Goal: Transaction & Acquisition: Purchase product/service

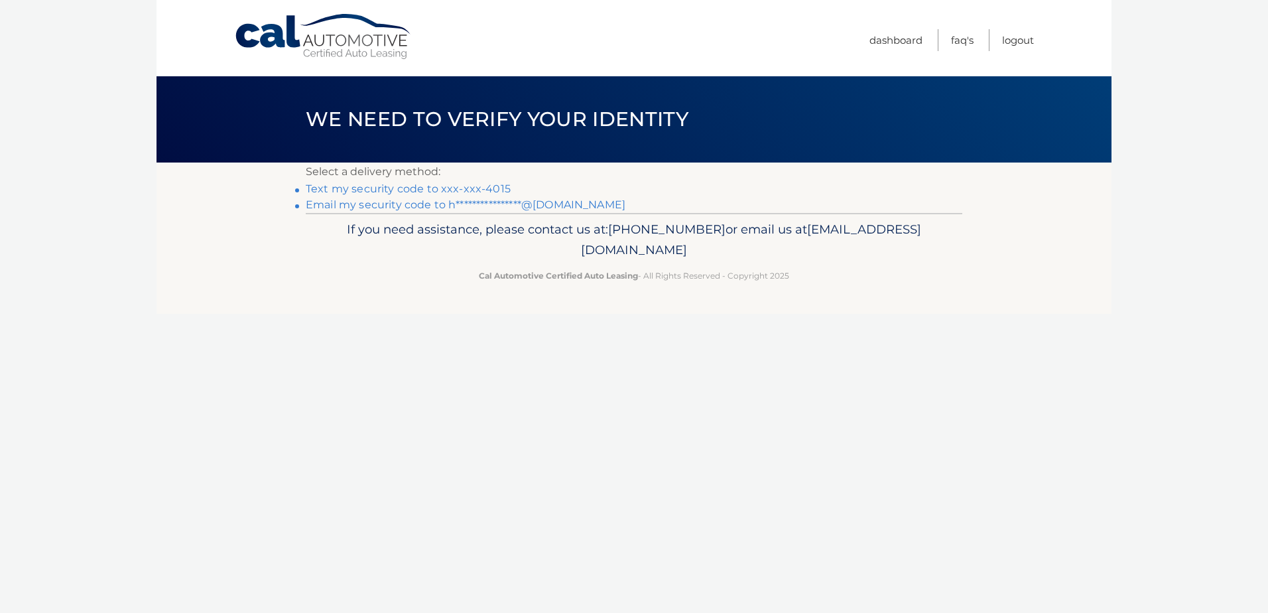
click at [384, 190] on link "Text my security code to xxx-xxx-4015" at bounding box center [408, 188] width 205 height 13
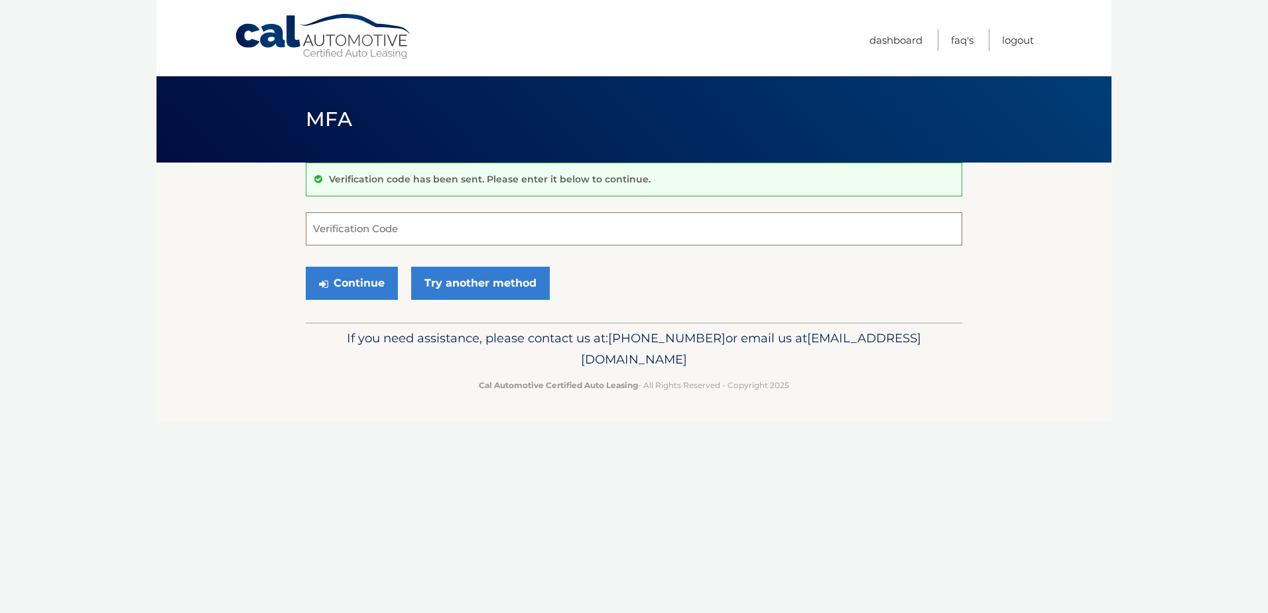
click at [377, 245] on form "Verification Code Continue Try another method" at bounding box center [634, 259] width 656 height 94
type input "724469"
click at [362, 280] on button "Continue" at bounding box center [352, 283] width 92 height 33
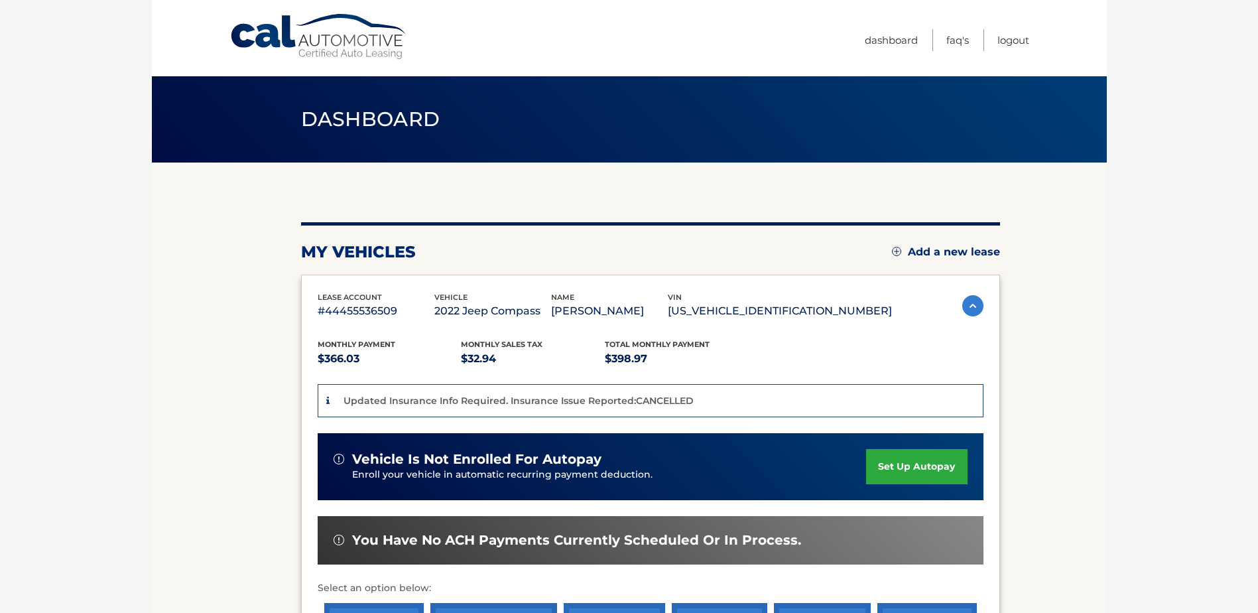
scroll to position [241, 0]
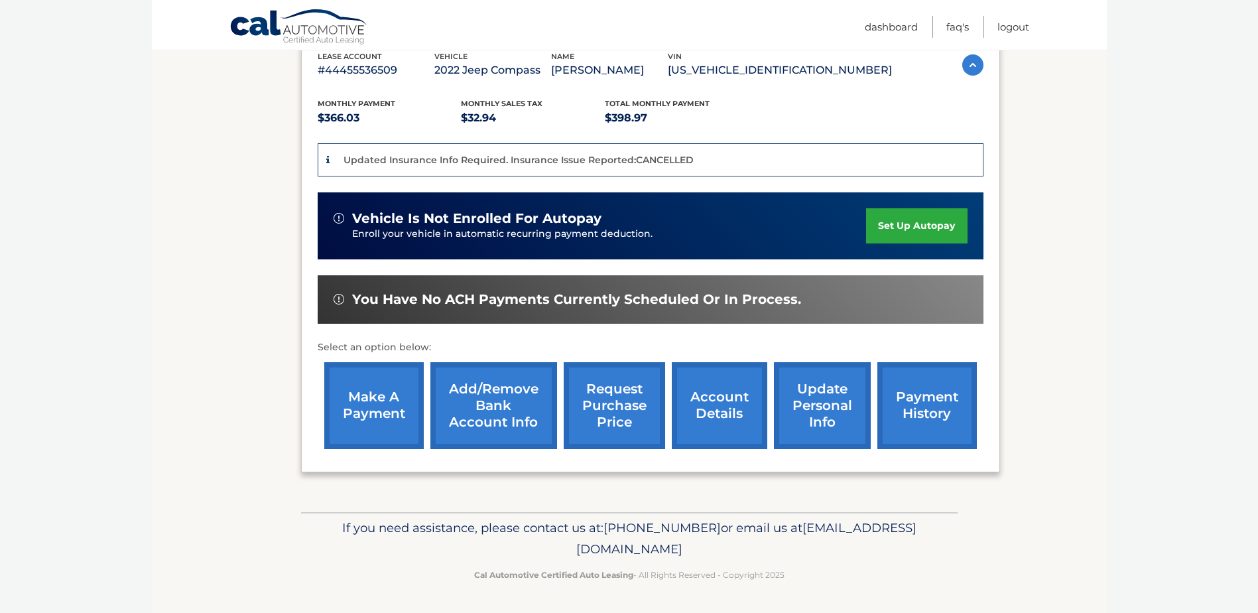
click at [368, 409] on link "make a payment" at bounding box center [373, 405] width 99 height 87
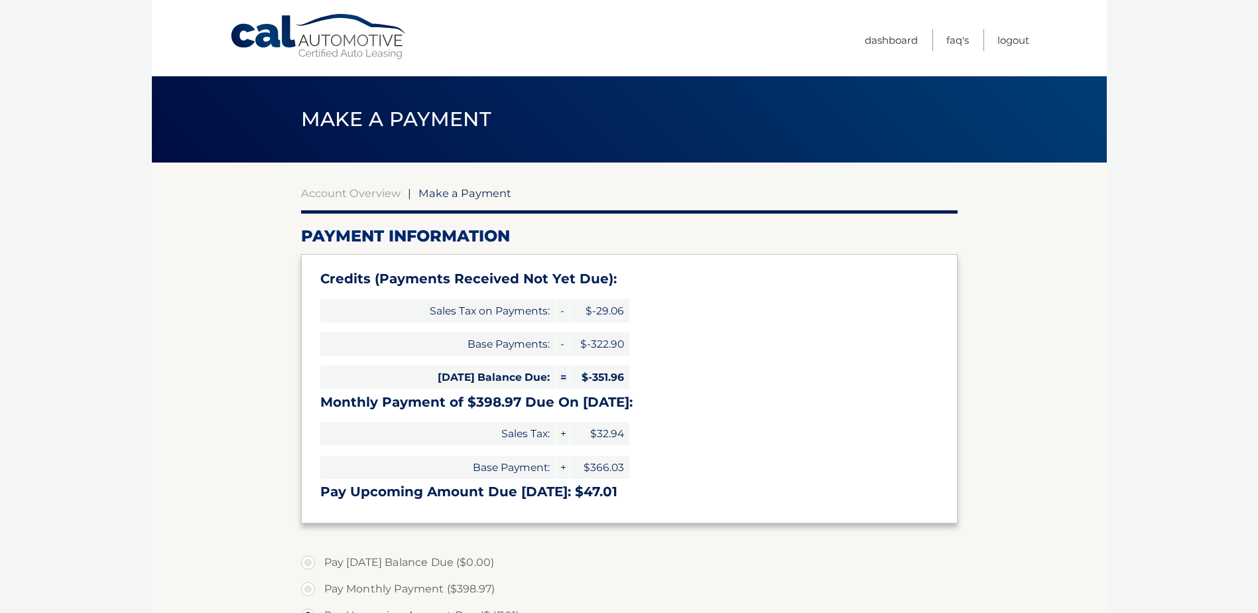
select select "NTQ0ZDM3ZTUtNGMxZS00NTViLTk3NGMtMmNmYzRmYWI0NTBk"
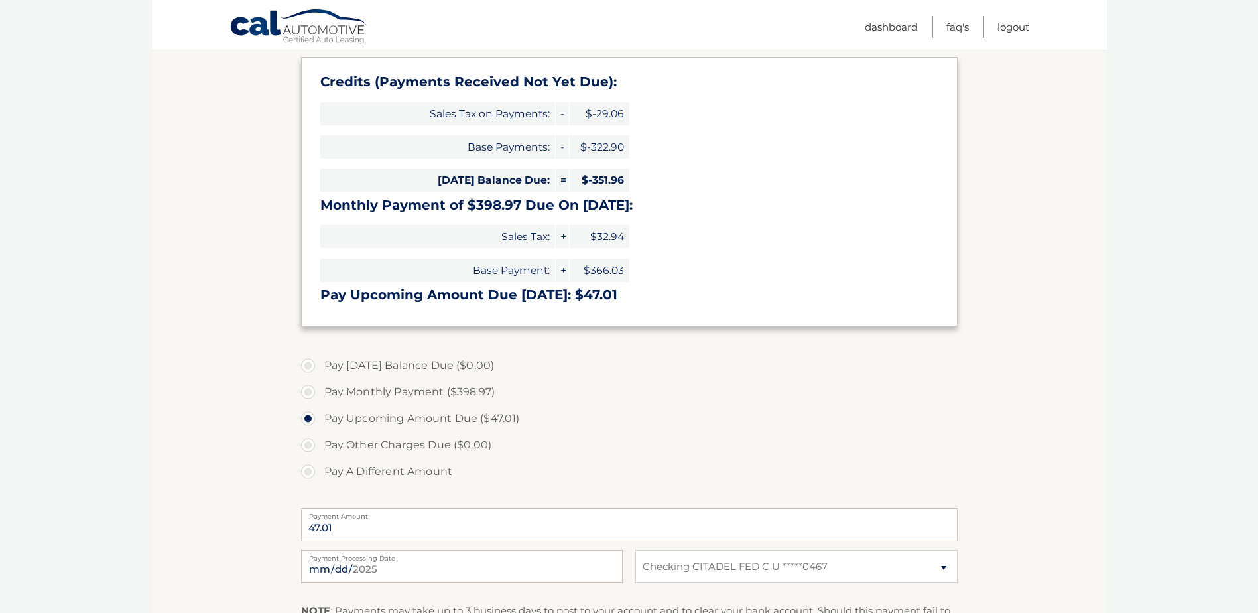
scroll to position [199, 0]
click at [305, 467] on label "Pay A Different Amount" at bounding box center [629, 469] width 656 height 27
click at [306, 467] on input "Pay A Different Amount" at bounding box center [312, 466] width 13 height 21
radio input "true"
type input "100.00"
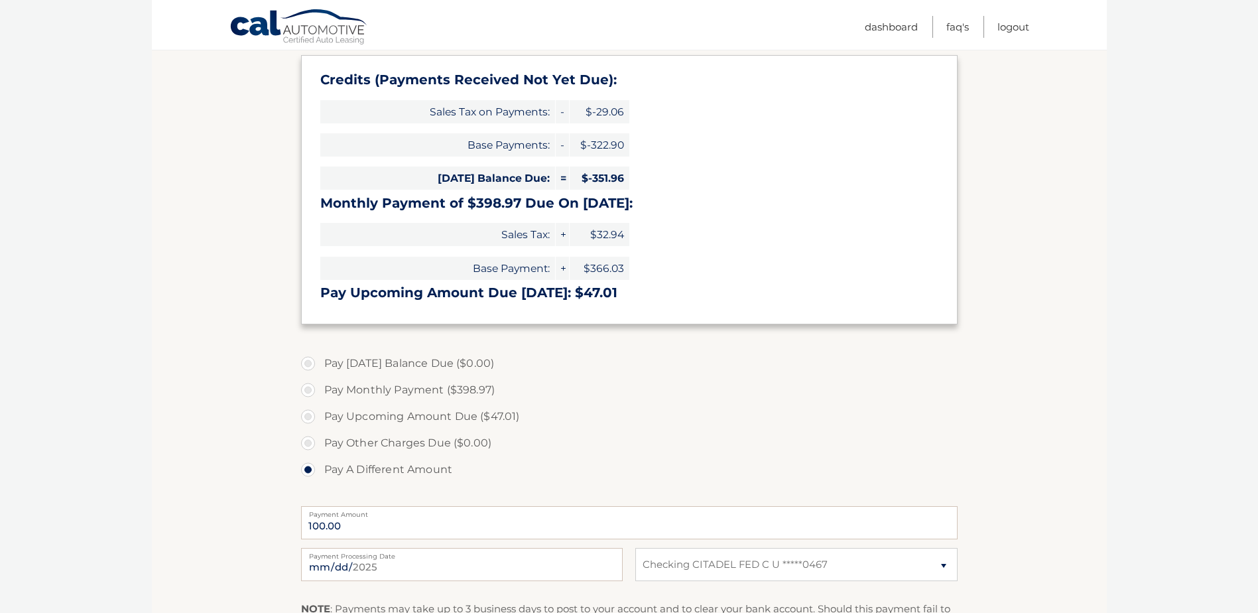
click at [191, 478] on section "Account Overview | Make a Payment Payment Information Credits (Payments Receive…" at bounding box center [629, 351] width 955 height 774
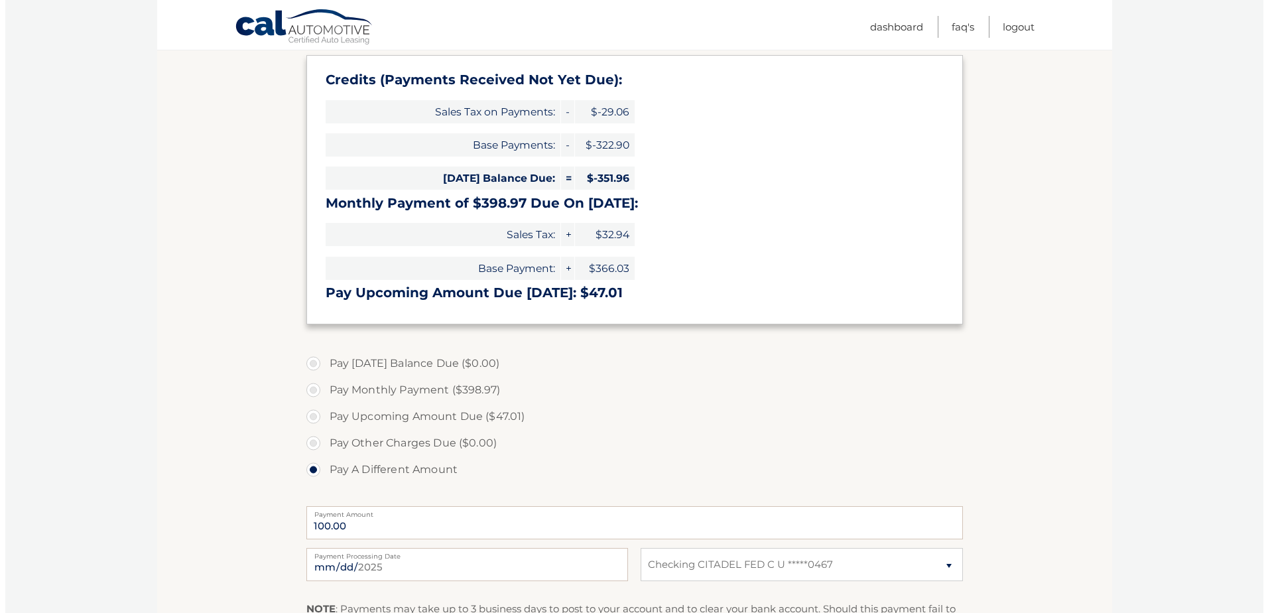
scroll to position [398, 0]
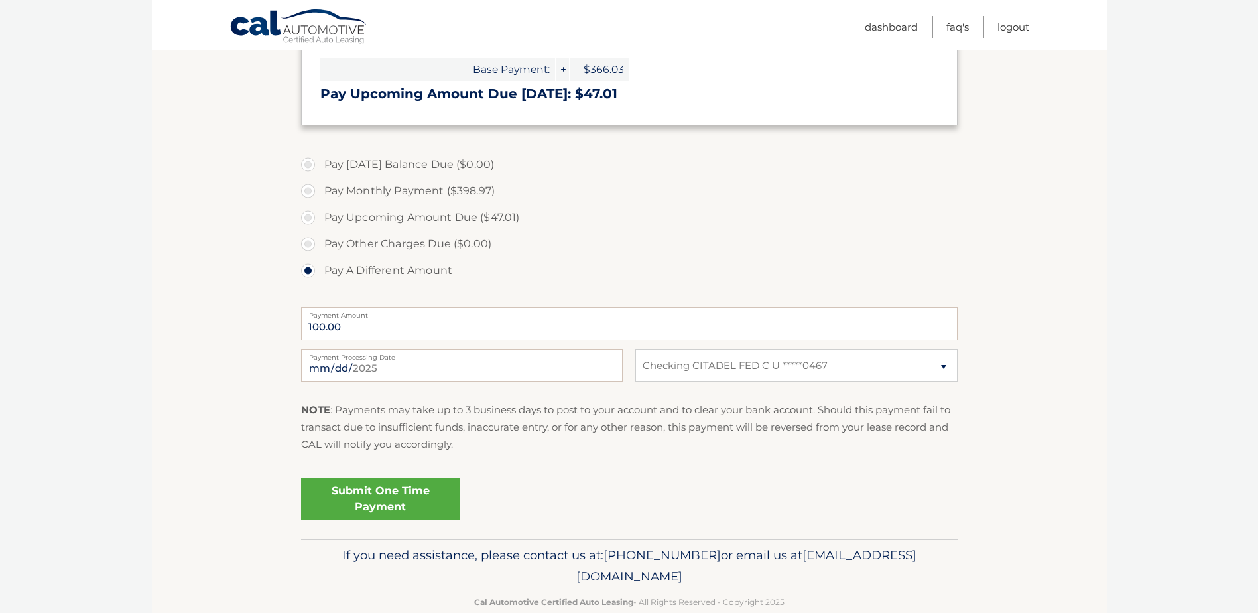
click at [359, 491] on link "Submit One Time Payment" at bounding box center [380, 498] width 159 height 42
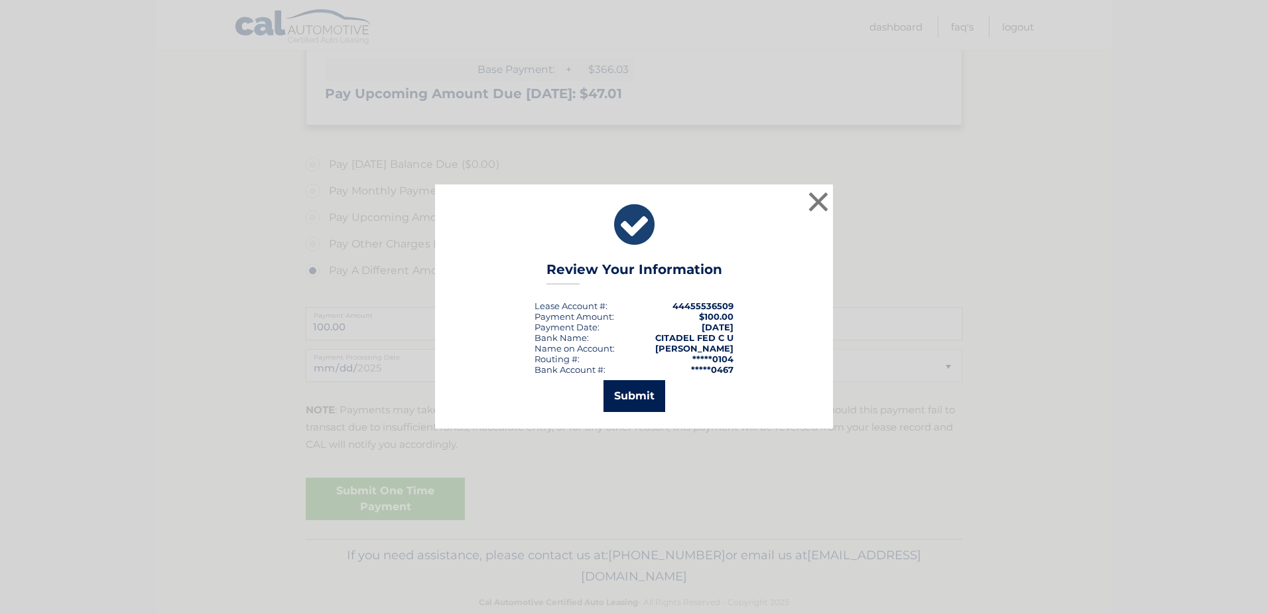
click at [644, 399] on button "Submit" at bounding box center [634, 396] width 62 height 32
